Goal: Task Accomplishment & Management: Manage account settings

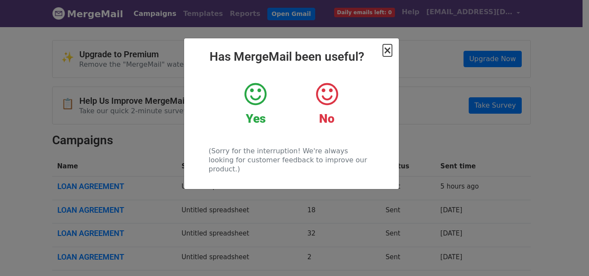
click at [387, 52] on span "×" at bounding box center [387, 50] width 9 height 12
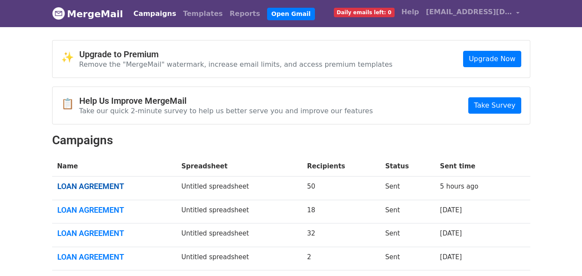
click at [97, 184] on link "LOAN AGREEMENT" at bounding box center [114, 186] width 114 height 9
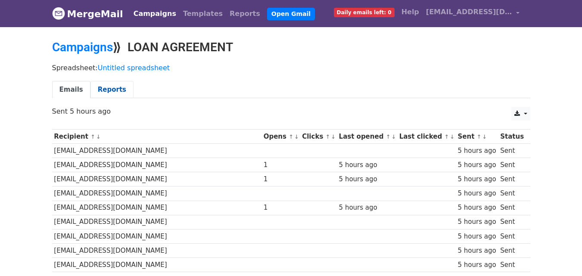
click at [104, 92] on link "Reports" at bounding box center [112, 90] width 43 height 18
